Goal: Navigation & Orientation: Find specific page/section

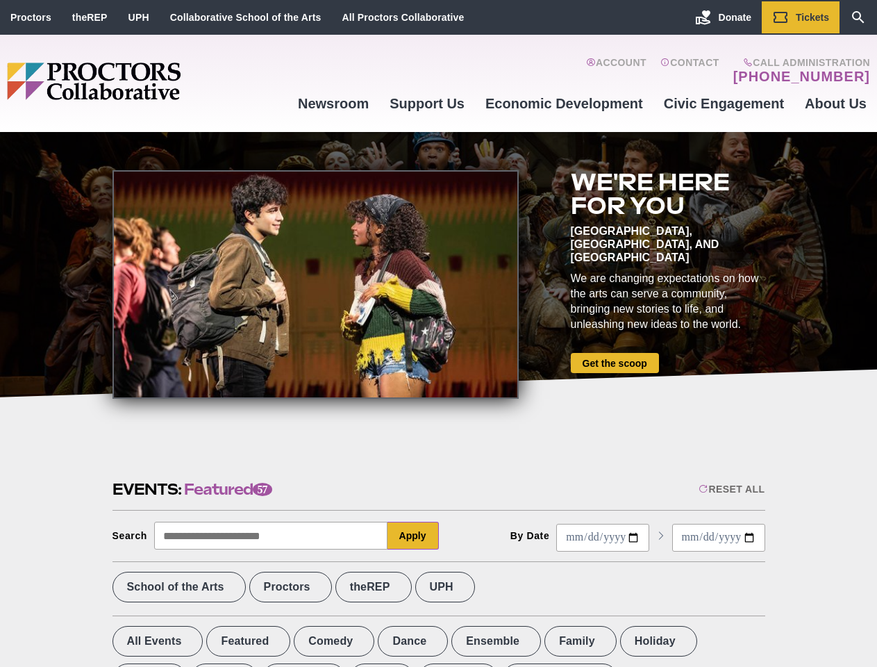
click at [438, 333] on div at bounding box center [316, 284] width 406 height 229
click at [731, 489] on div "Reset All" at bounding box center [732, 489] width 66 height 11
click at [413, 536] on button "Apply" at bounding box center [413, 536] width 51 height 28
